Goal: Information Seeking & Learning: Understand process/instructions

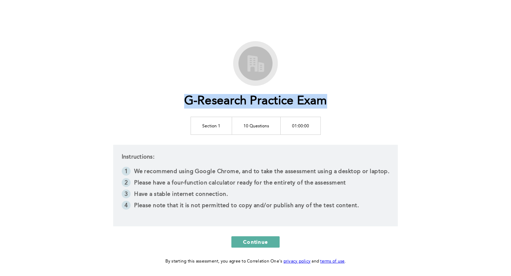
drag, startPoint x: 184, startPoint y: 102, endPoint x: 332, endPoint y: 102, distance: 147.9
click at [332, 102] on div "G-Research Practice Exam Section 1 10 Questions 01:00:00 Instructions: We recom…" at bounding box center [255, 153] width 363 height 224
copy h1 "G-Research Practice Exam"
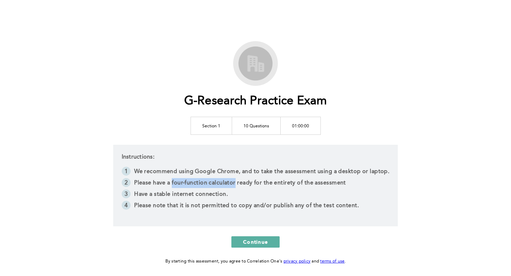
drag, startPoint x: 172, startPoint y: 182, endPoint x: 236, endPoint y: 183, distance: 63.5
click at [236, 183] on li "Please have a four-function calculator ready for the entirety of the assessment" at bounding box center [256, 183] width 268 height 11
copy li "four-function calculator"
